Goal: Complete application form

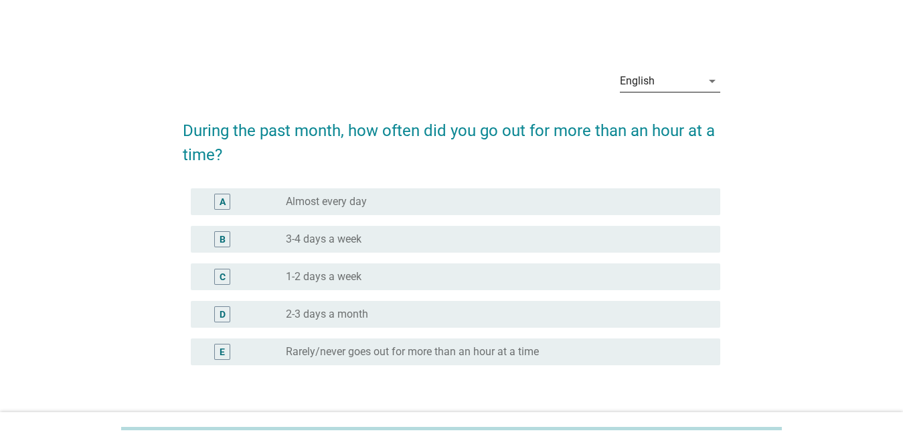
click at [691, 86] on div "English" at bounding box center [661, 80] width 82 height 21
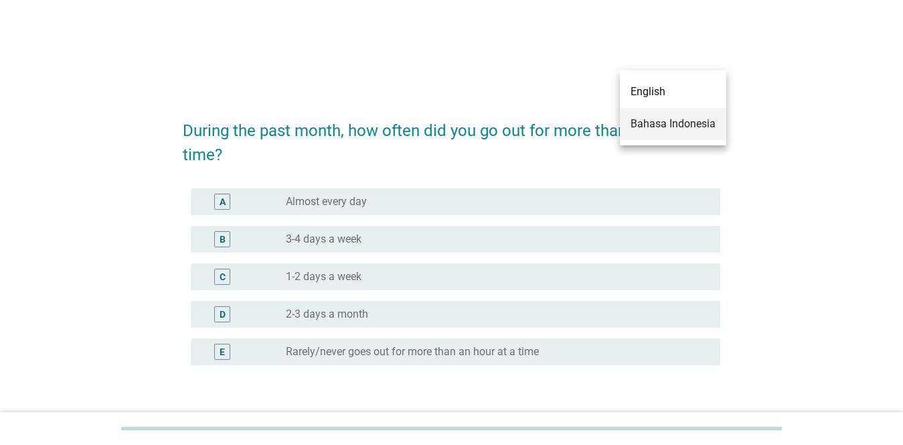
click at [676, 121] on div "Bahasa Indonesia" at bounding box center [673, 124] width 85 height 16
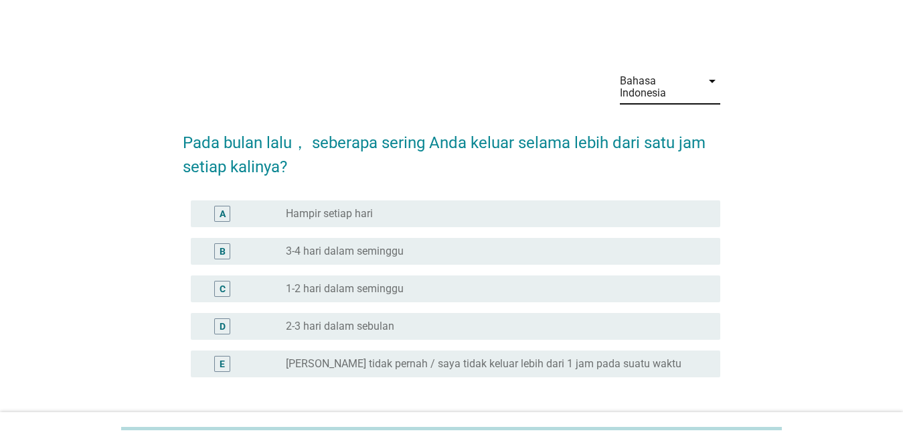
click at [459, 218] on div "radio_button_unchecked Hampir setiap hari" at bounding box center [492, 213] width 413 height 13
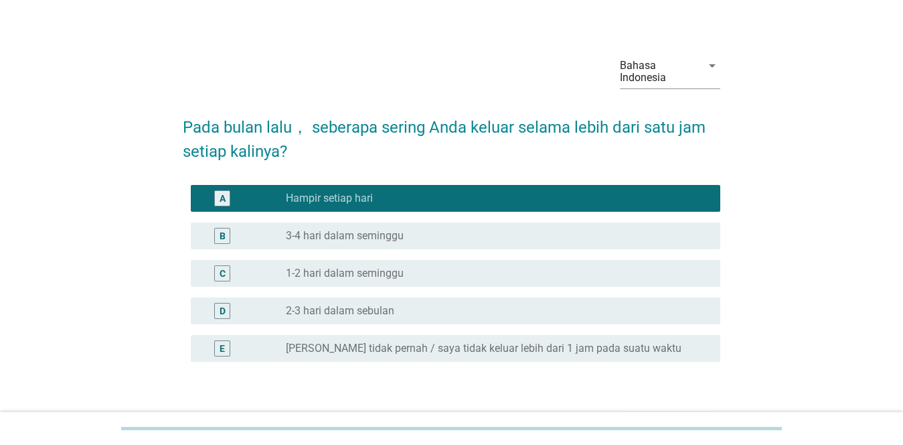
scroll to position [104, 0]
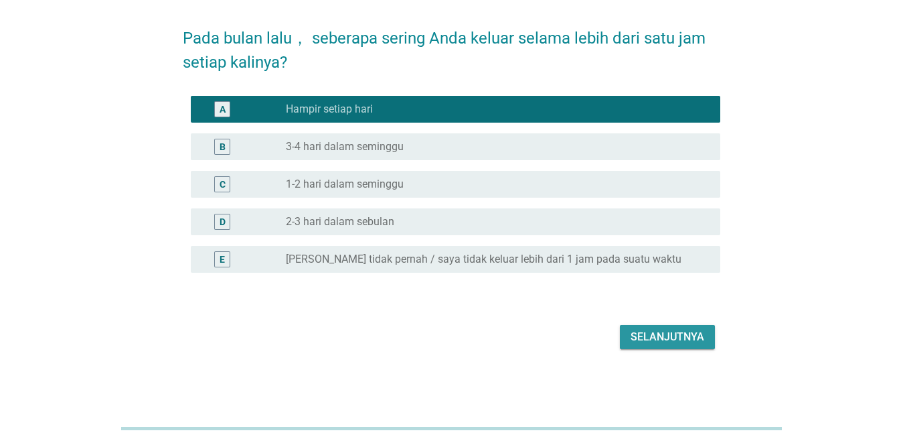
drag, startPoint x: 661, startPoint y: 337, endPoint x: 700, endPoint y: 328, distance: 40.5
click at [661, 336] on div "Selanjutnya" at bounding box center [668, 337] width 74 height 16
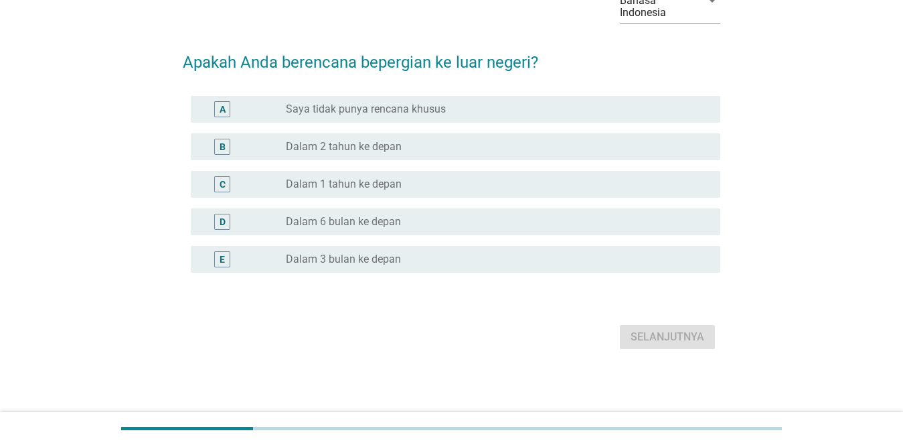
scroll to position [0, 0]
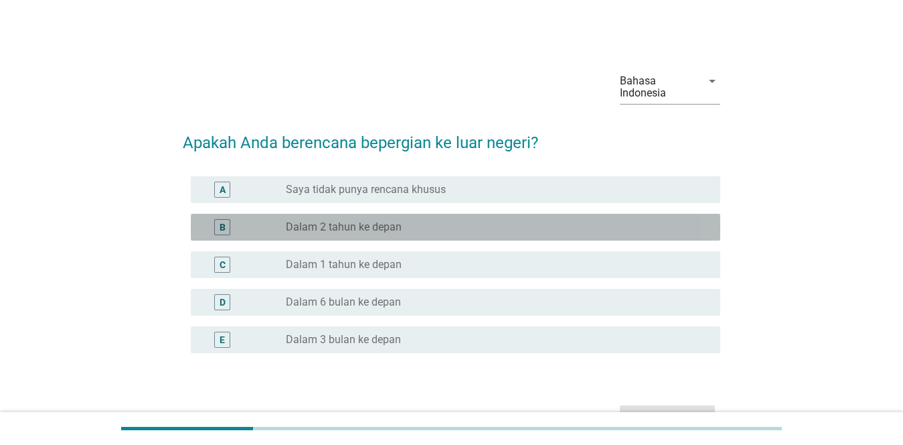
click at [399, 232] on label "Dalam 2 tahun ke depan" at bounding box center [344, 226] width 116 height 13
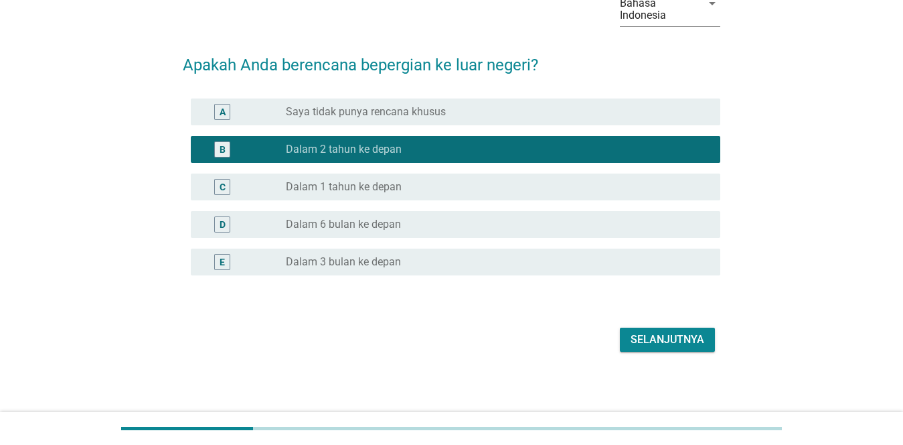
scroll to position [80, 0]
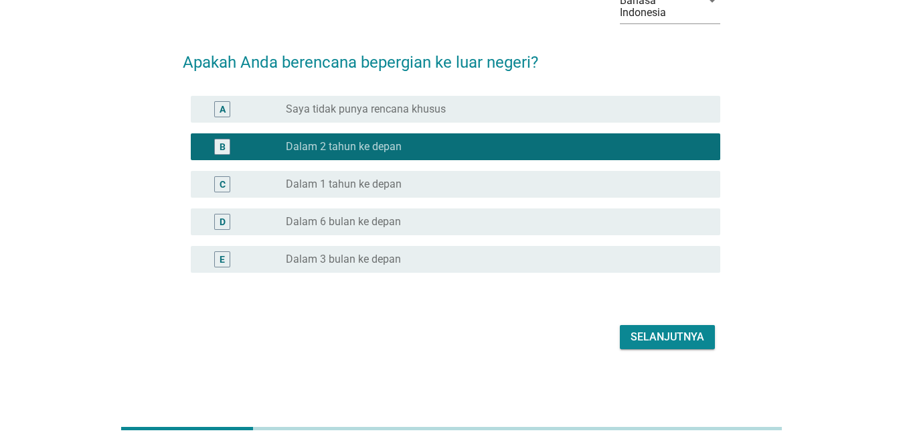
click at [669, 329] on div "Selanjutnya" at bounding box center [668, 337] width 74 height 16
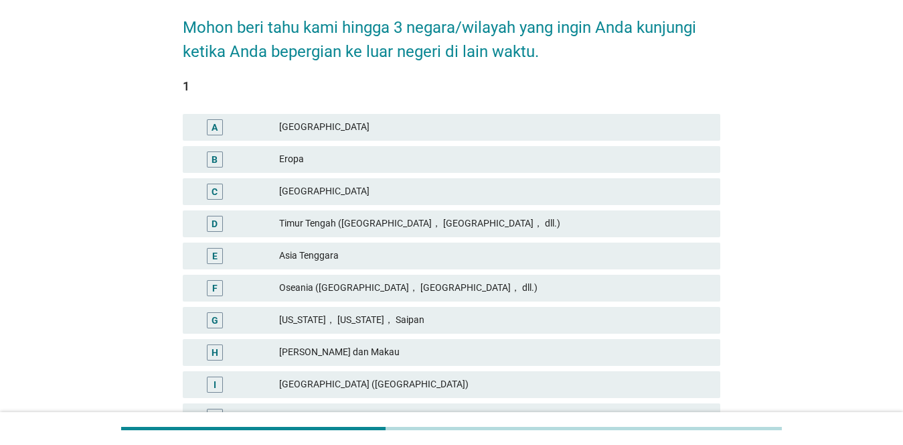
scroll to position [137, 0]
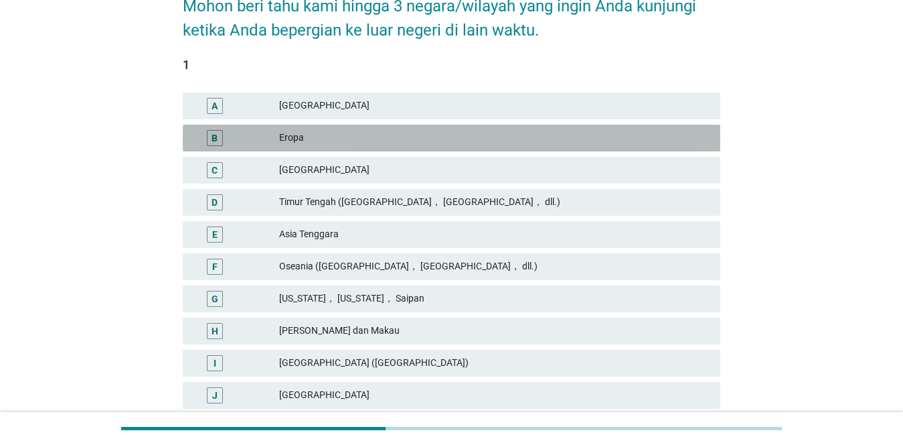
click at [376, 148] on div "B Eropa" at bounding box center [452, 138] width 538 height 27
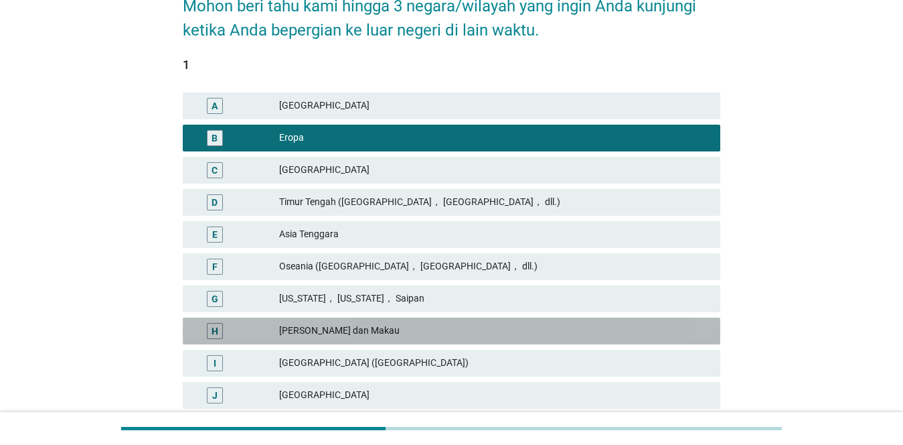
click at [368, 333] on div "[PERSON_NAME] dan Makau" at bounding box center [494, 331] width 431 height 16
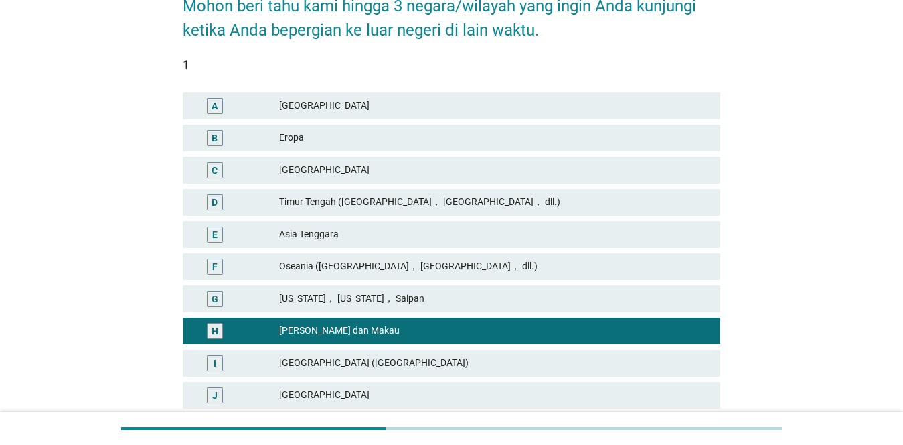
click at [344, 369] on div "[GEOGRAPHIC_DATA] ([GEOGRAPHIC_DATA])" at bounding box center [494, 363] width 431 height 16
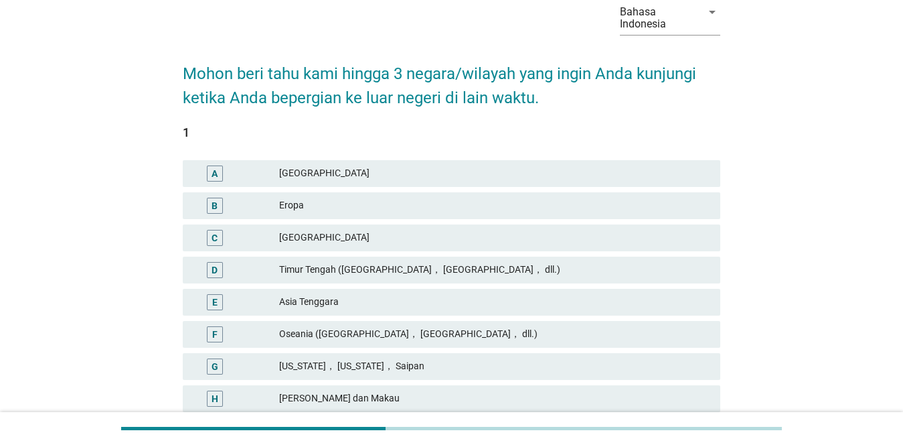
scroll to position [342, 0]
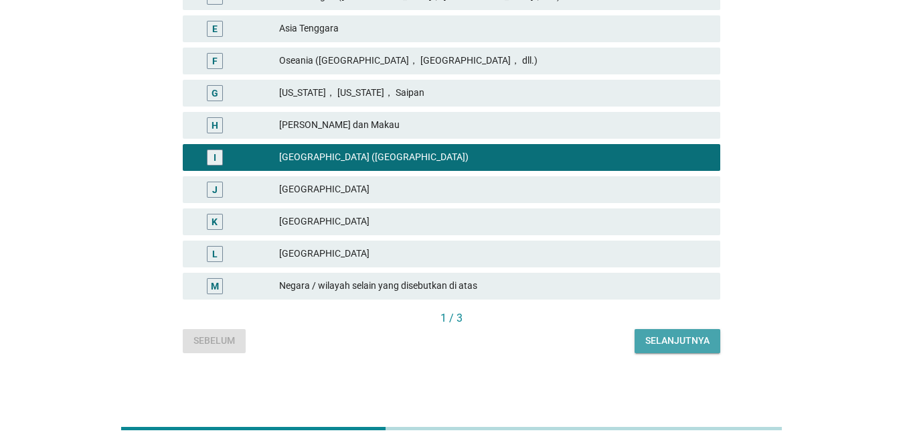
click at [649, 337] on div "Selanjutnya" at bounding box center [677, 340] width 64 height 14
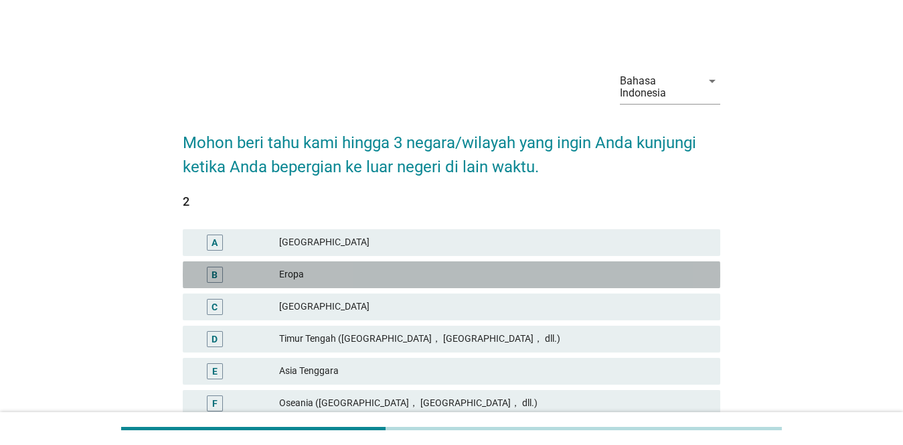
click at [388, 271] on div "Eropa" at bounding box center [494, 274] width 431 height 16
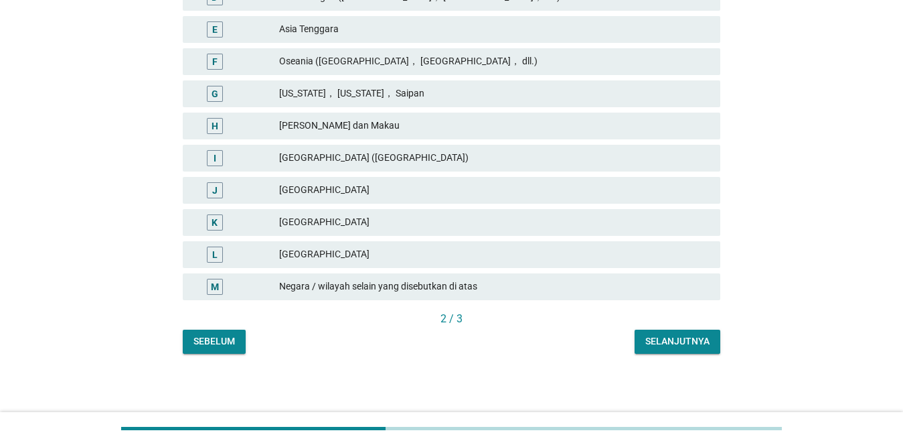
scroll to position [342, 0]
click at [666, 342] on div "Selanjutnya" at bounding box center [677, 340] width 64 height 14
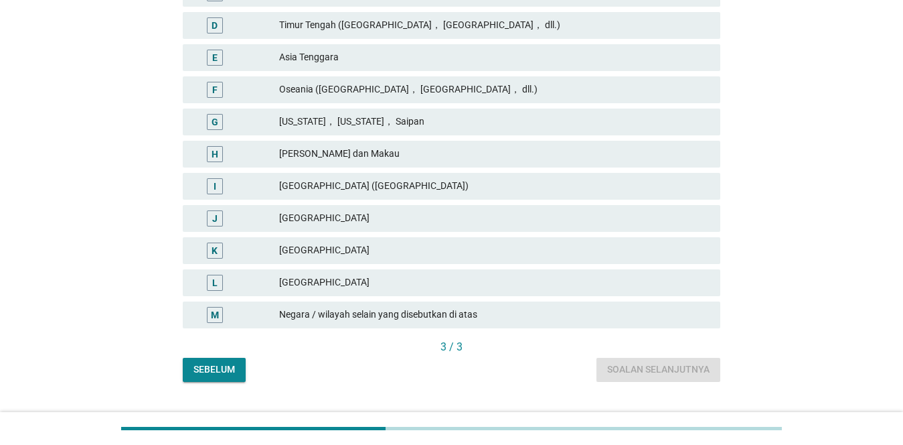
scroll to position [341, 0]
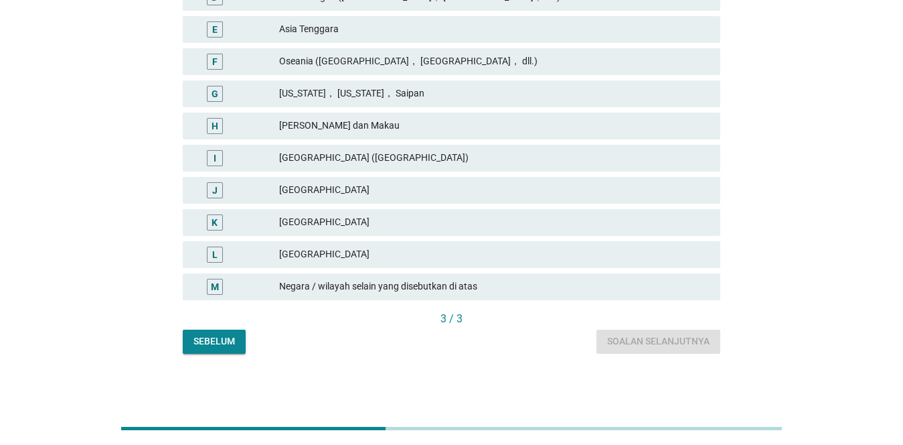
click at [372, 219] on div "[GEOGRAPHIC_DATA]" at bounding box center [494, 222] width 431 height 16
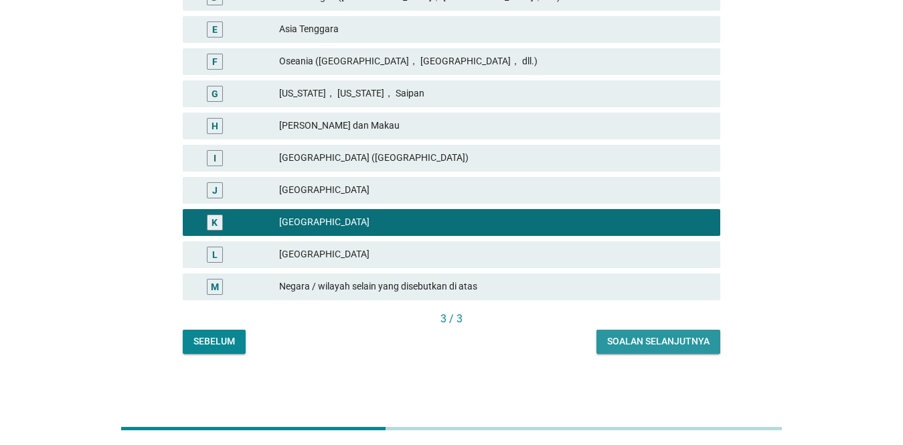
drag, startPoint x: 627, startPoint y: 341, endPoint x: 781, endPoint y: 312, distance: 156.7
click at [634, 341] on div "Soalan selanjutnya" at bounding box center [658, 341] width 102 height 14
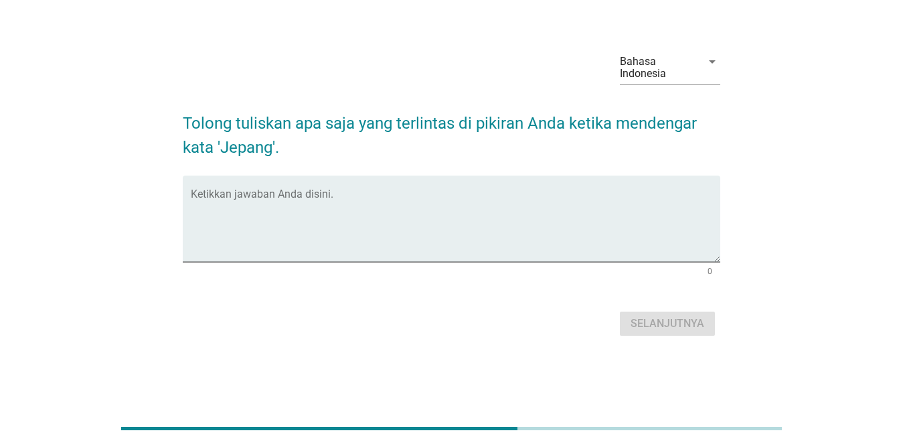
scroll to position [0, 0]
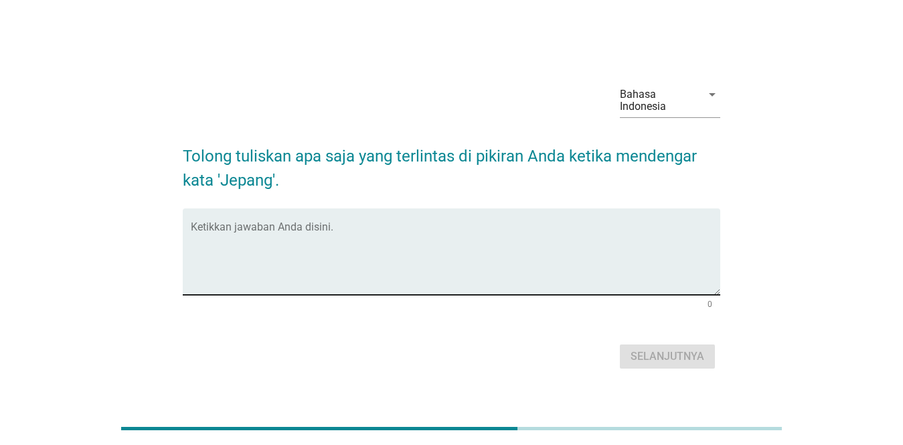
click at [466, 259] on textarea "Ketikkan jawaban Anda disini." at bounding box center [456, 259] width 530 height 70
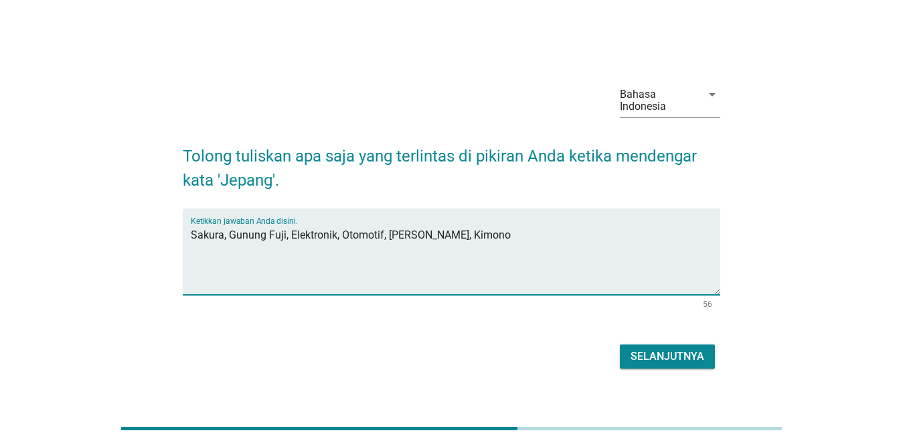
type textarea "Sakura, Gunung Fuji, Elektronik, Otomotif, [PERSON_NAME], Kimono"
click at [645, 361] on div "Selanjutnya" at bounding box center [668, 356] width 74 height 16
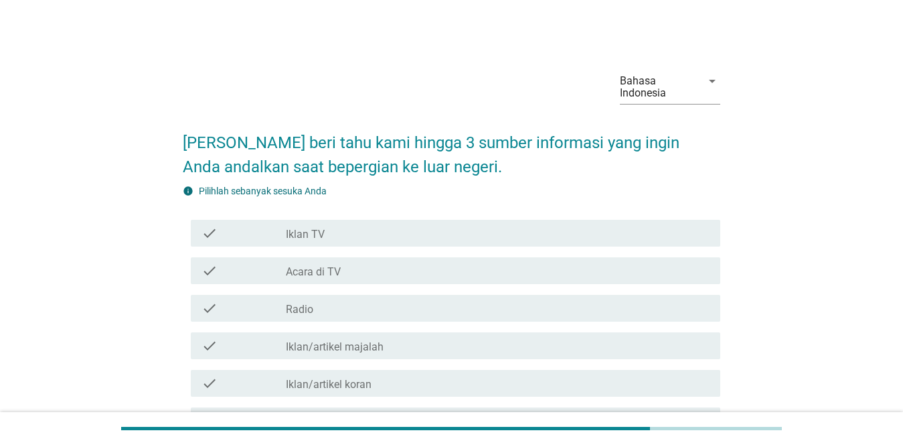
click at [331, 271] on label "Acara di TV" at bounding box center [313, 271] width 55 height 13
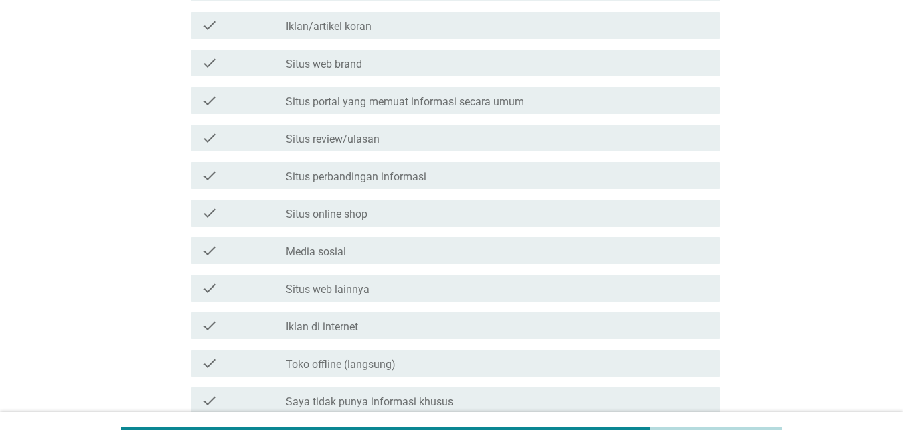
scroll to position [410, 0]
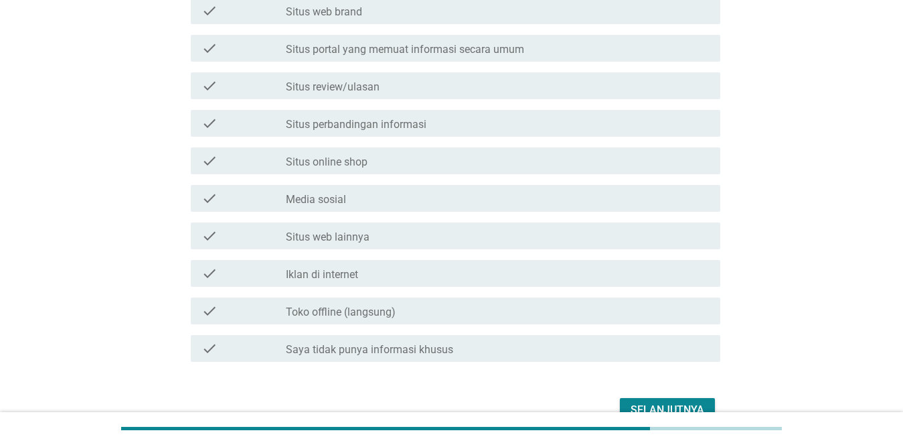
click at [321, 203] on label "Media sosial" at bounding box center [316, 199] width 60 height 13
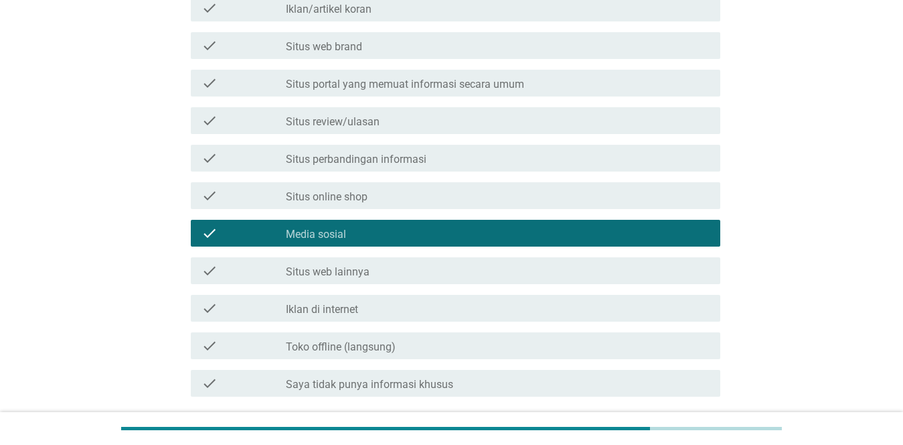
scroll to position [341, 0]
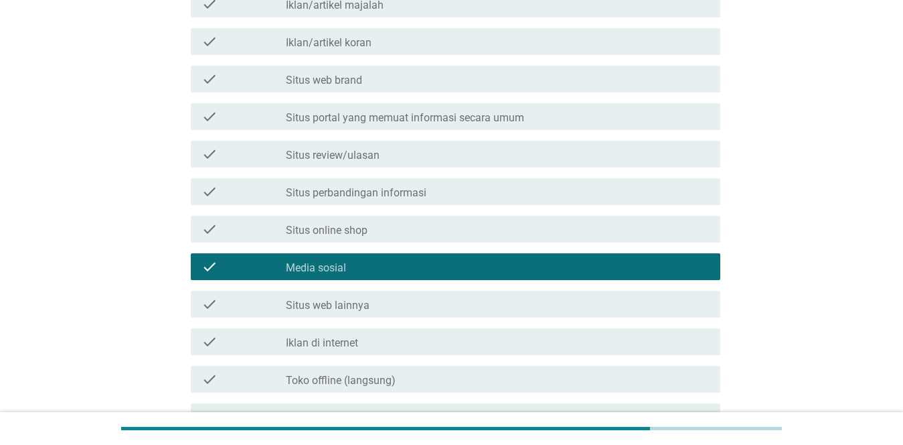
click at [364, 156] on label "Situs review/ulasan" at bounding box center [333, 155] width 94 height 13
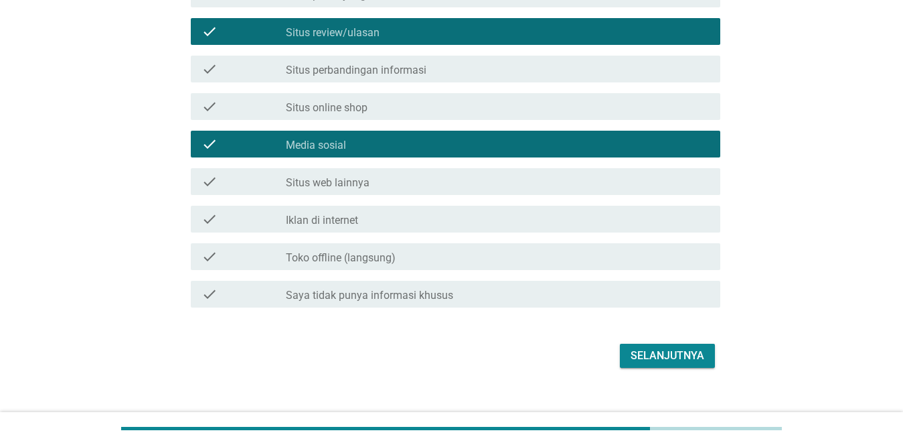
scroll to position [346, 0]
